Goal: Information Seeking & Learning: Learn about a topic

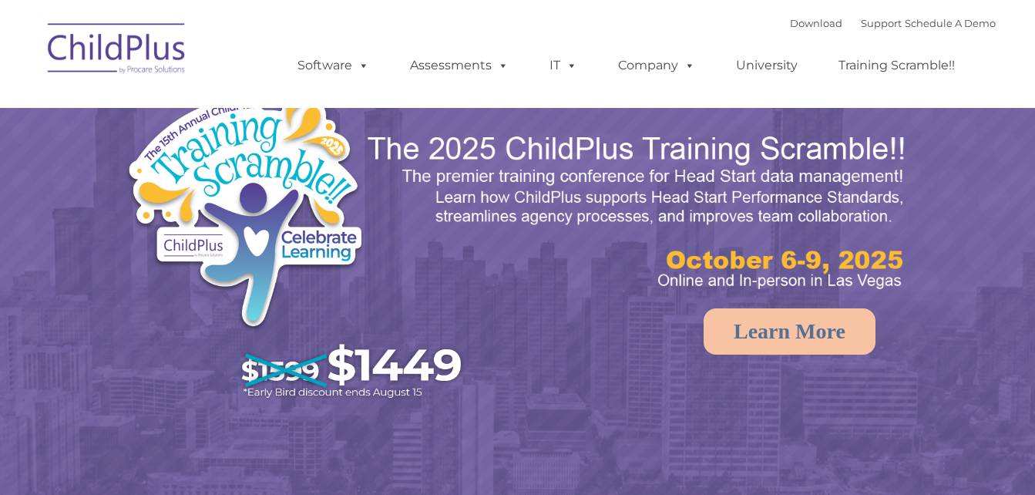
select select "MEDIUM"
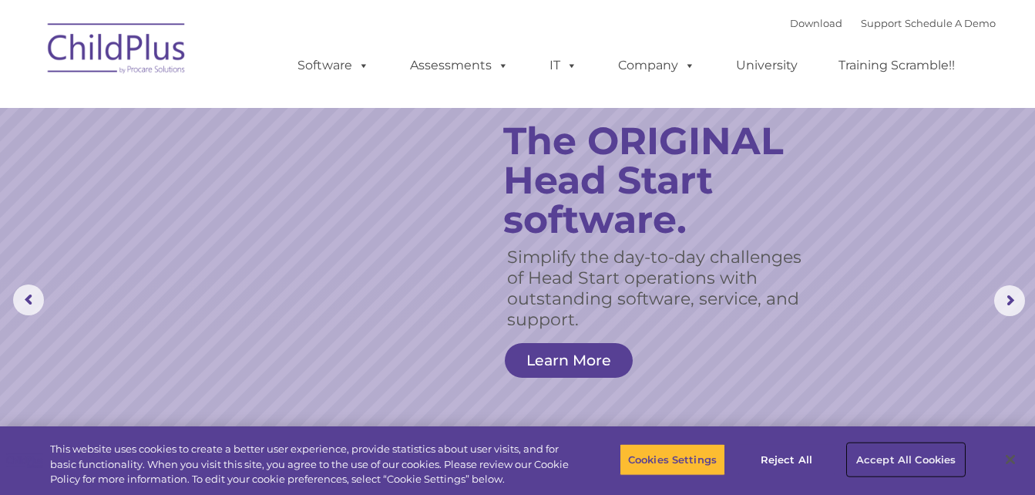
click at [923, 459] on button "Accept All Cookies" at bounding box center [906, 459] width 116 height 32
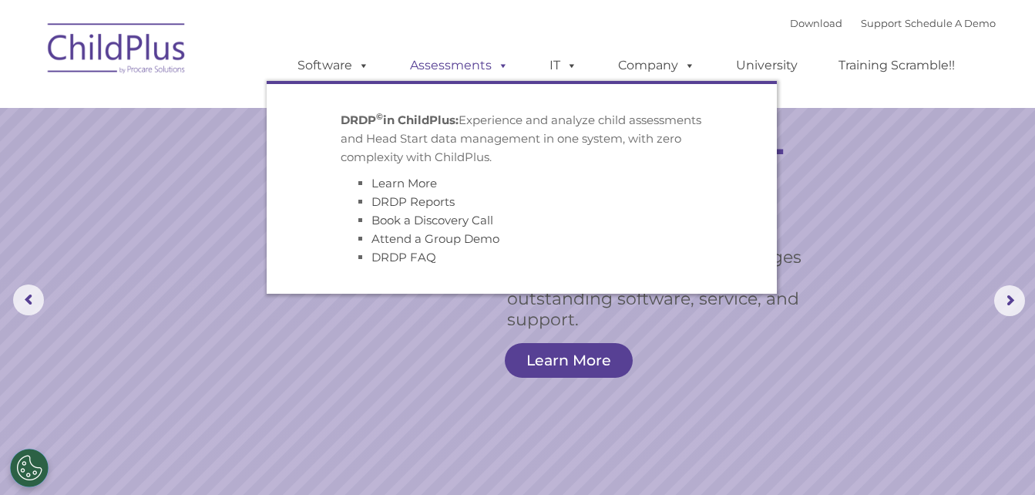
click at [446, 69] on link "Assessments" at bounding box center [459, 65] width 129 height 31
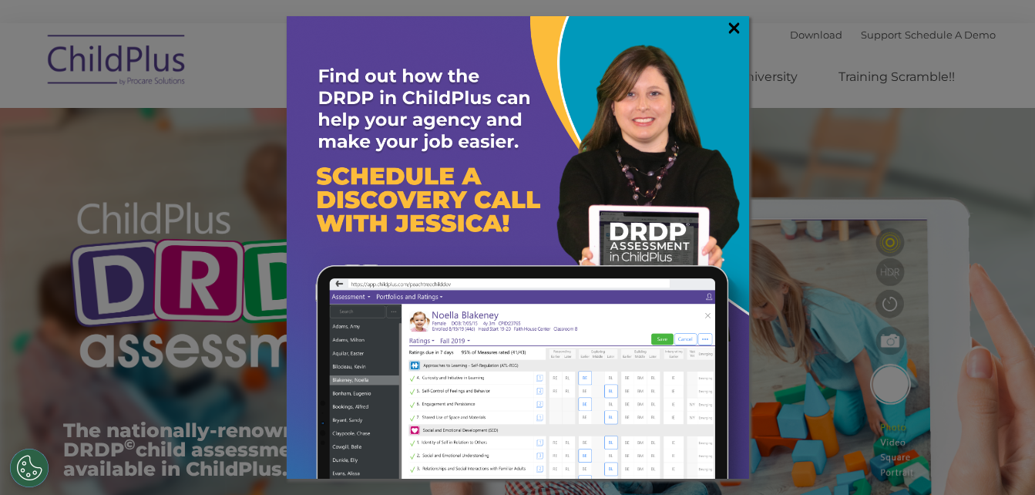
click at [732, 33] on link "×" at bounding box center [734, 27] width 18 height 15
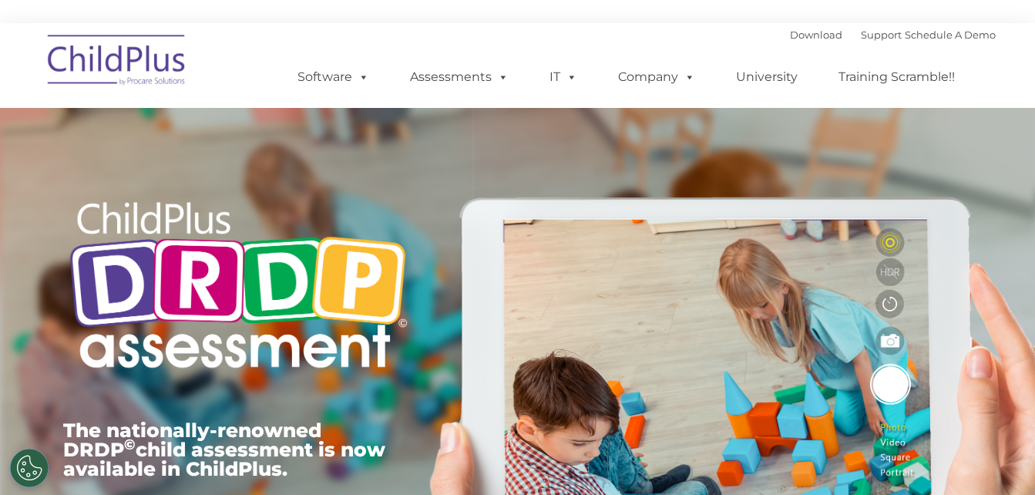
click at [144, 74] on img at bounding box center [117, 62] width 154 height 77
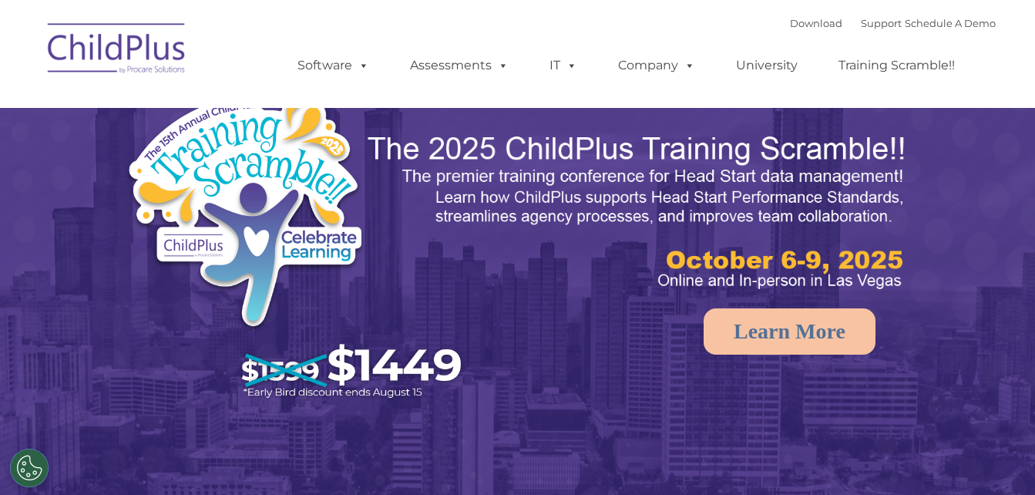
select select "MEDIUM"
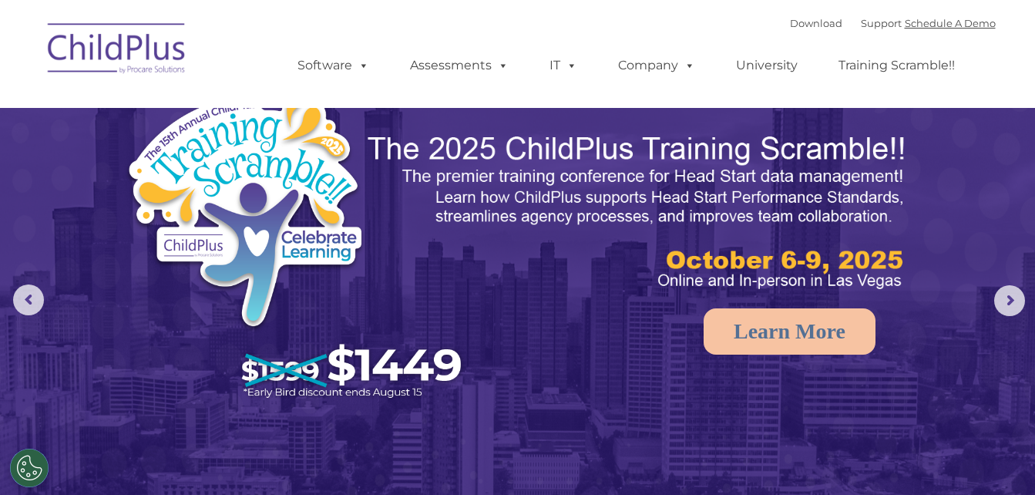
click at [945, 18] on link "Schedule A Demo" at bounding box center [950, 23] width 91 height 12
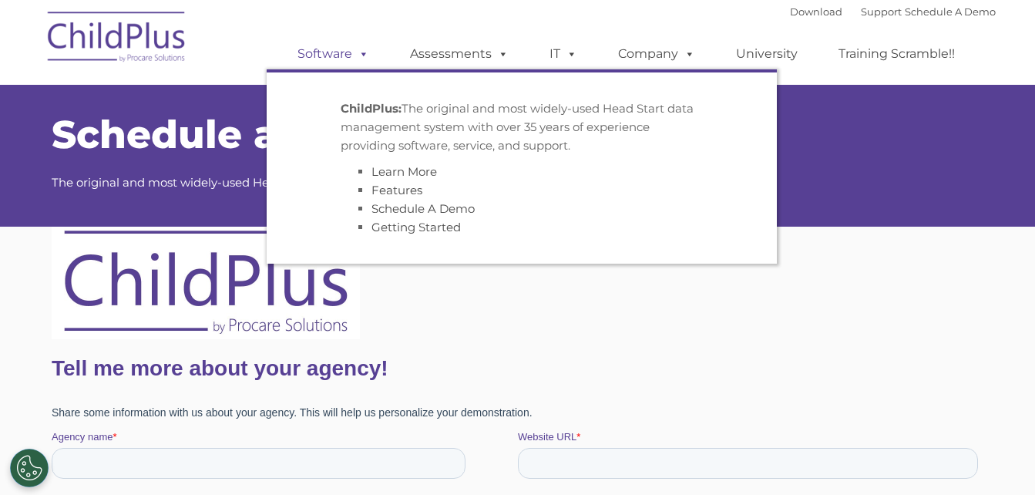
click at [349, 57] on link "Software" at bounding box center [333, 54] width 102 height 31
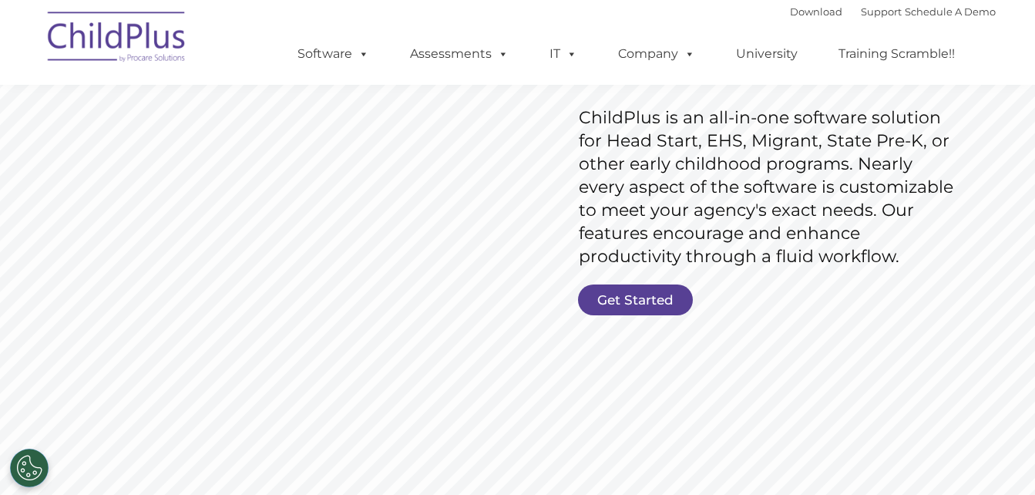
scroll to position [220, 0]
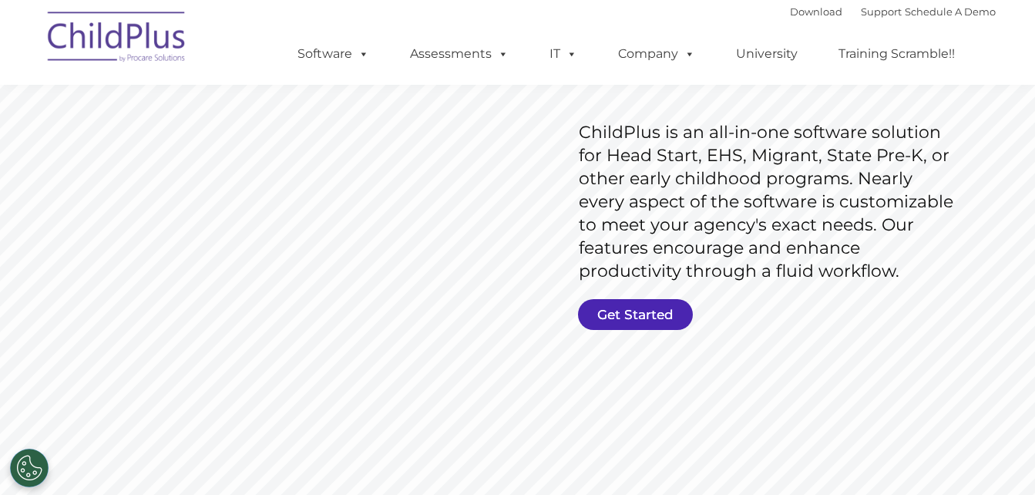
click at [661, 307] on link "Get Started" at bounding box center [635, 314] width 115 height 31
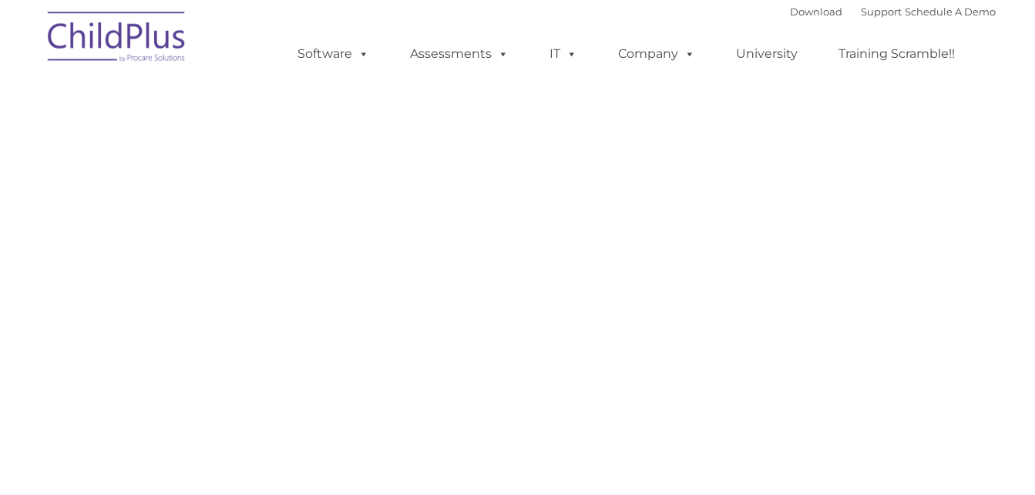
select select "MEDIUM"
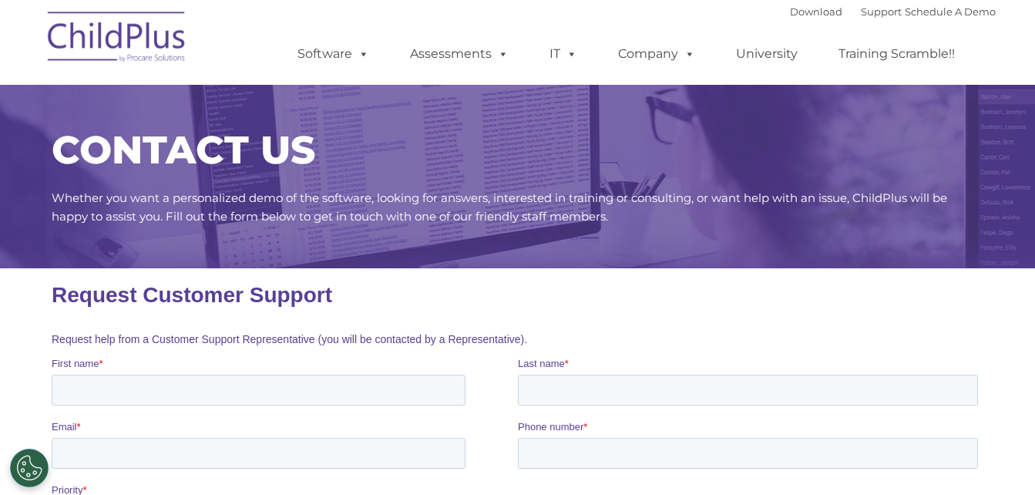
click at [125, 27] on img at bounding box center [117, 39] width 154 height 77
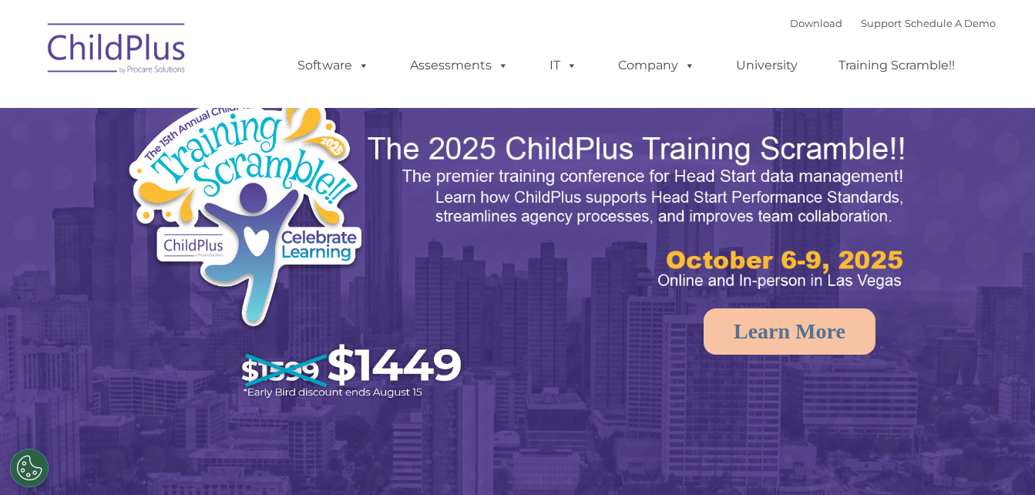
select select "MEDIUM"
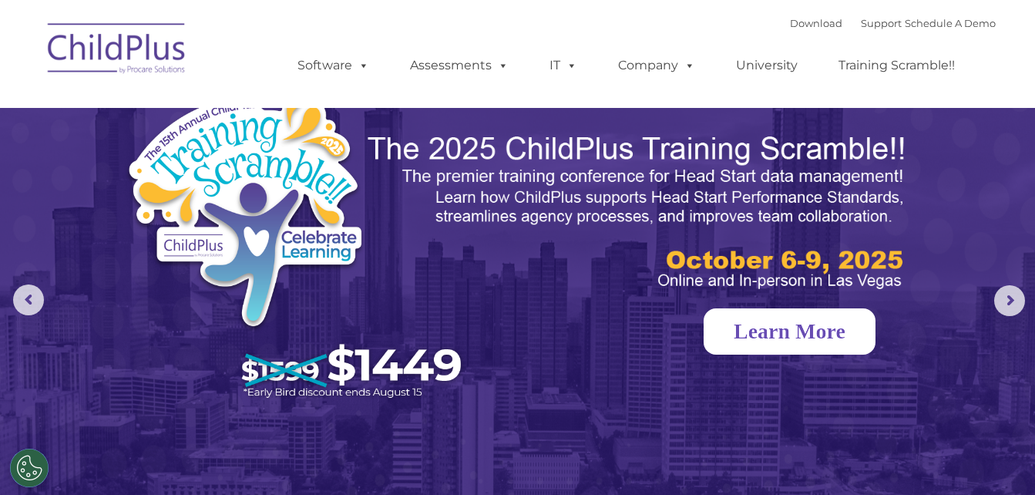
click at [771, 325] on link "Learn More" at bounding box center [790, 331] width 172 height 46
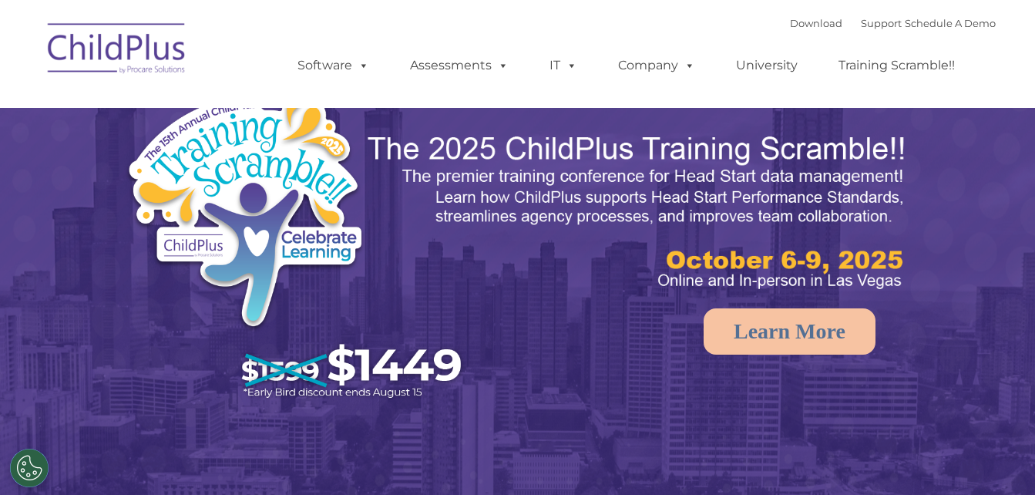
select select "MEDIUM"
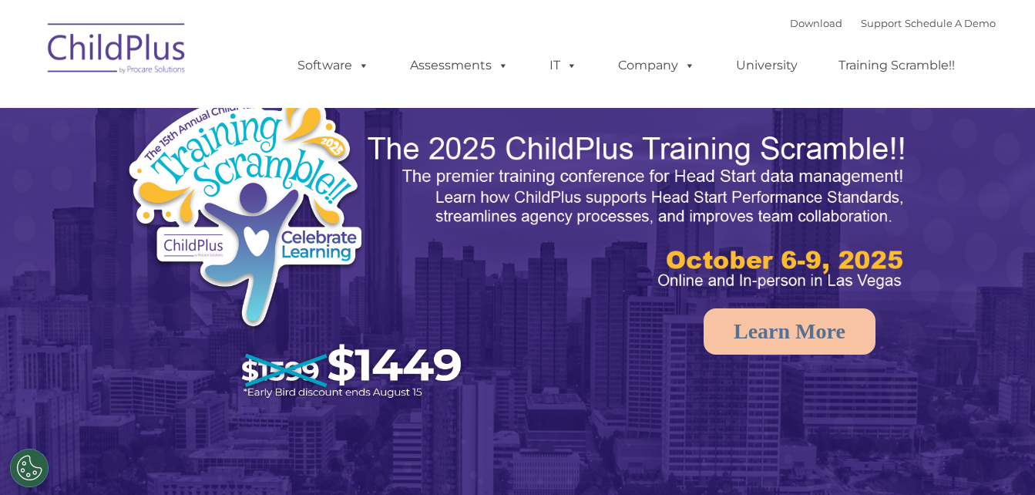
select select "MEDIUM"
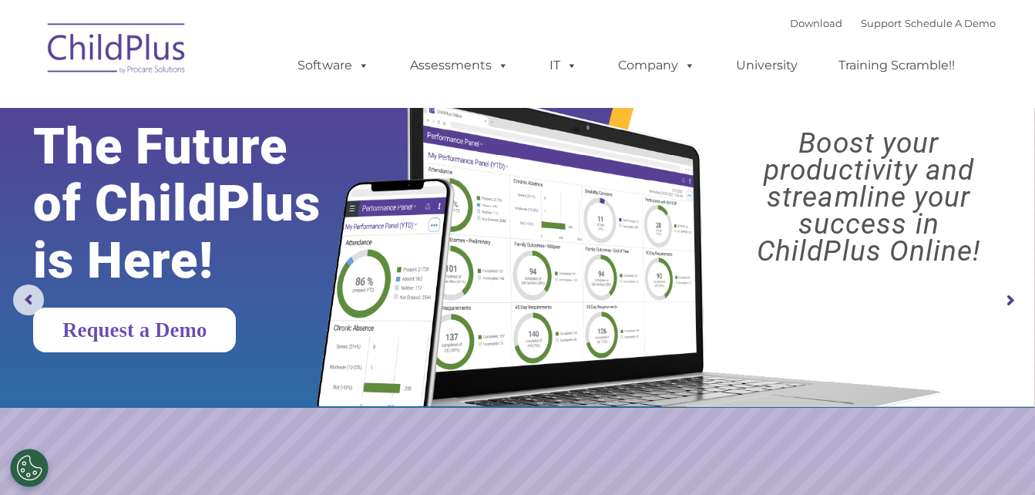
click at [218, 319] on link "Request a Demo" at bounding box center [134, 329] width 203 height 45
